Goal: Task Accomplishment & Management: Use online tool/utility

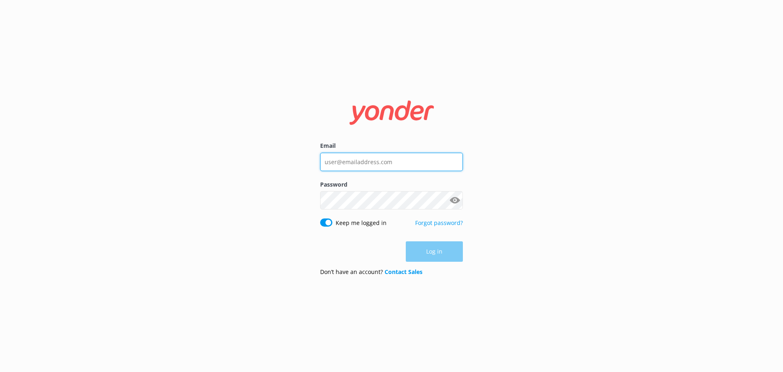
type input "[EMAIL_ADDRESS][DOMAIN_NAME]"
click at [379, 210] on div "Password Show password" at bounding box center [391, 199] width 143 height 38
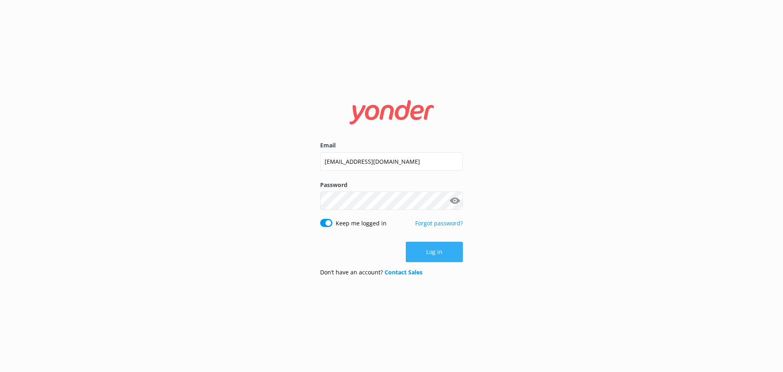
click at [441, 256] on button "Log in" at bounding box center [434, 252] width 57 height 20
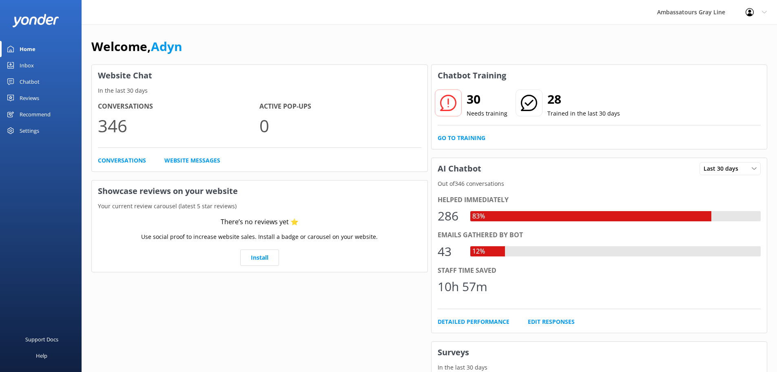
click at [40, 82] on link "Chatbot" at bounding box center [41, 81] width 82 height 16
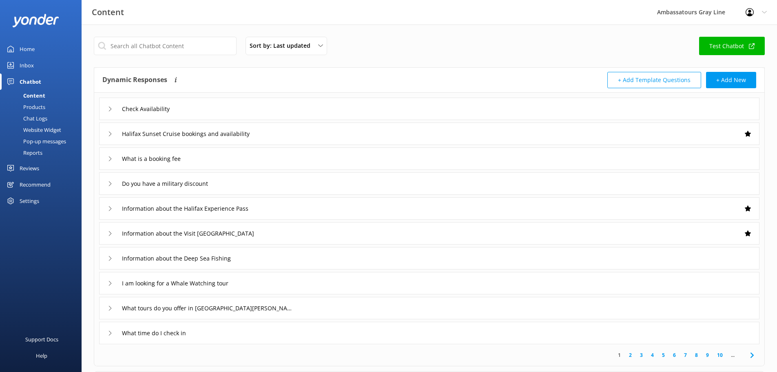
click at [38, 105] on div "Products" at bounding box center [25, 106] width 40 height 11
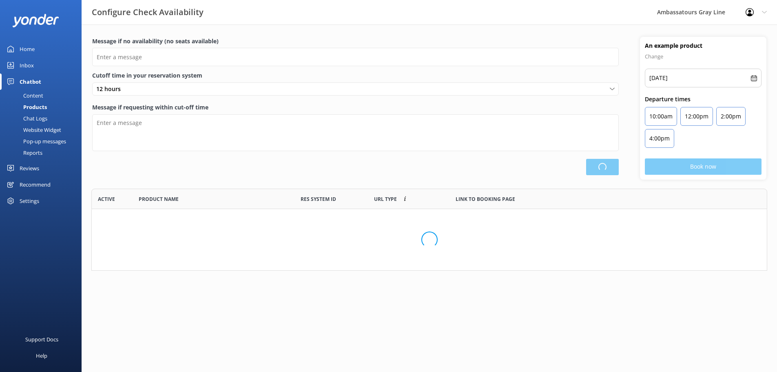
scroll to position [76, 670]
type input "There are no seats available, please check an alternative day"
type textarea "Our online booking system closes 2 hour prior to departure. Please contact us t…"
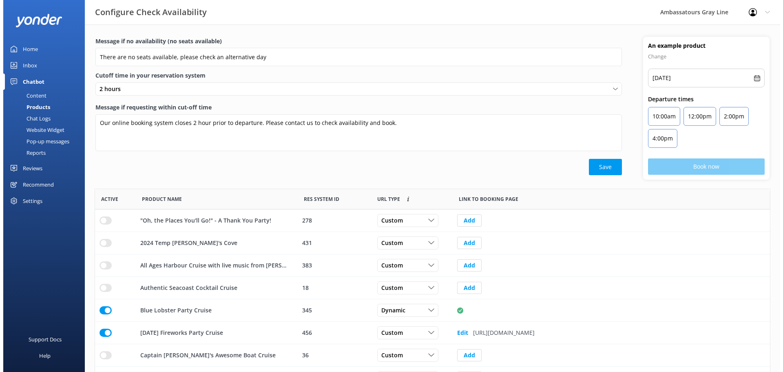
scroll to position [239, 669]
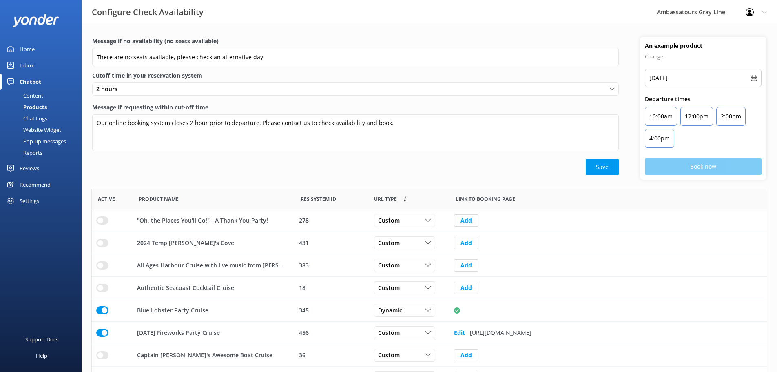
click at [44, 118] on div "Chat Logs" at bounding box center [26, 118] width 42 height 11
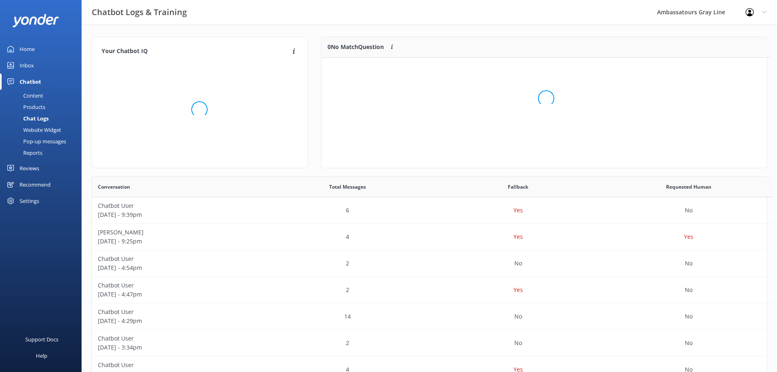
scroll to position [7, 7]
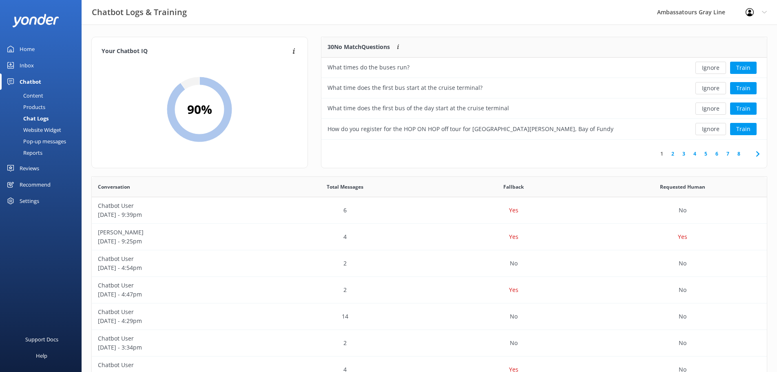
click at [674, 155] on link "2" at bounding box center [673, 154] width 11 height 8
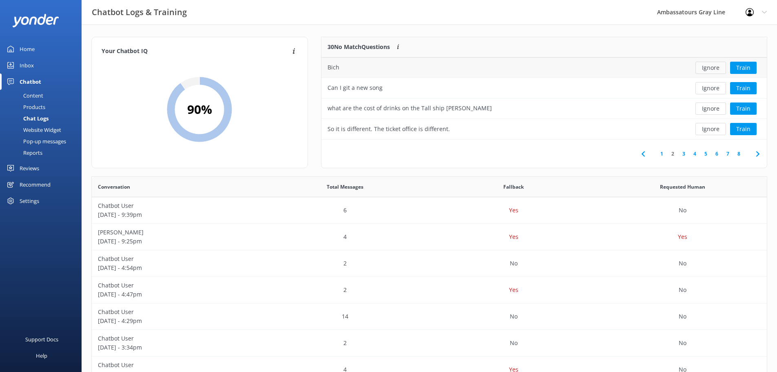
click at [722, 69] on button "Ignore" at bounding box center [711, 68] width 31 height 12
